Goal: Task Accomplishment & Management: Manage account settings

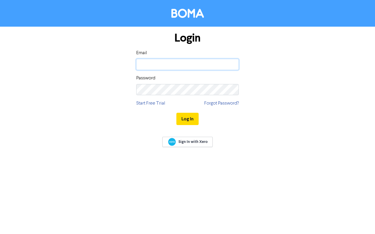
click at [157, 64] on input "email" at bounding box center [187, 64] width 103 height 11
type input "[EMAIL_ADDRESS][DOMAIN_NAME]"
click at [188, 117] on button "Log In" at bounding box center [187, 119] width 22 height 12
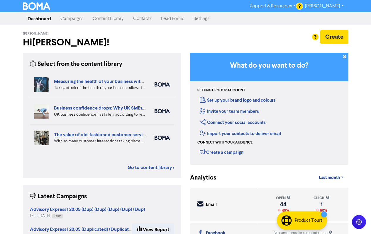
click at [134, 20] on link "Contacts" at bounding box center [142, 19] width 28 height 12
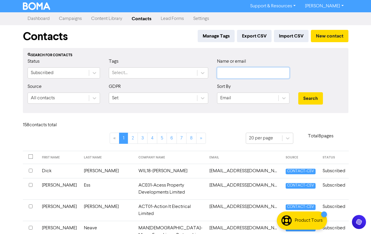
click at [231, 73] on input "text" at bounding box center [253, 72] width 72 height 11
type input "houl"
click at [306, 98] on button "Search" at bounding box center [310, 98] width 25 height 12
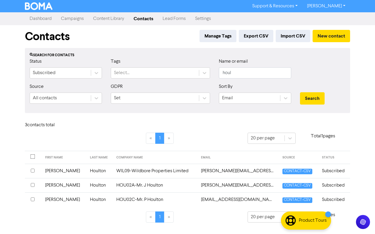
click at [213, 186] on td "[PERSON_NAME][EMAIL_ADDRESS][DOMAIN_NAME]" at bounding box center [238, 185] width 81 height 14
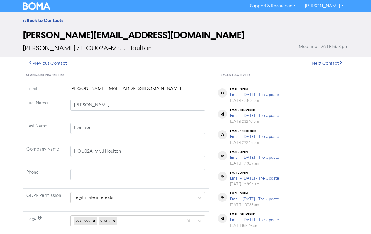
click at [137, 88] on td "[PERSON_NAME][EMAIL_ADDRESS][DOMAIN_NAME]" at bounding box center [138, 90] width 142 height 11
click at [95, 88] on td "[PERSON_NAME][EMAIL_ADDRESS][DOMAIN_NAME]" at bounding box center [138, 90] width 142 height 11
drag, startPoint x: 71, startPoint y: 89, endPoint x: 154, endPoint y: 93, distance: 83.1
click at [154, 93] on td "[PERSON_NAME][EMAIL_ADDRESS][DOMAIN_NAME]" at bounding box center [138, 90] width 142 height 11
click at [147, 102] on input "[PERSON_NAME]" at bounding box center [137, 105] width 135 height 11
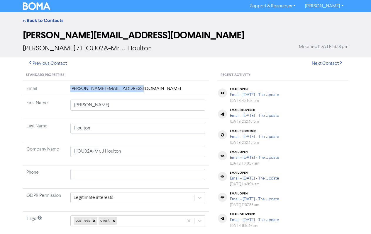
drag, startPoint x: 140, startPoint y: 89, endPoint x: 66, endPoint y: 89, distance: 74.5
click at [66, 89] on tr "Email [PERSON_NAME][EMAIL_ADDRESS][DOMAIN_NAME]" at bounding box center [116, 90] width 186 height 11
click at [69, 87] on td "[PERSON_NAME][EMAIL_ADDRESS][DOMAIN_NAME]" at bounding box center [138, 90] width 142 height 11
click at [93, 106] on input "[PERSON_NAME]" at bounding box center [137, 105] width 135 height 11
